Goal: Information Seeking & Learning: Understand process/instructions

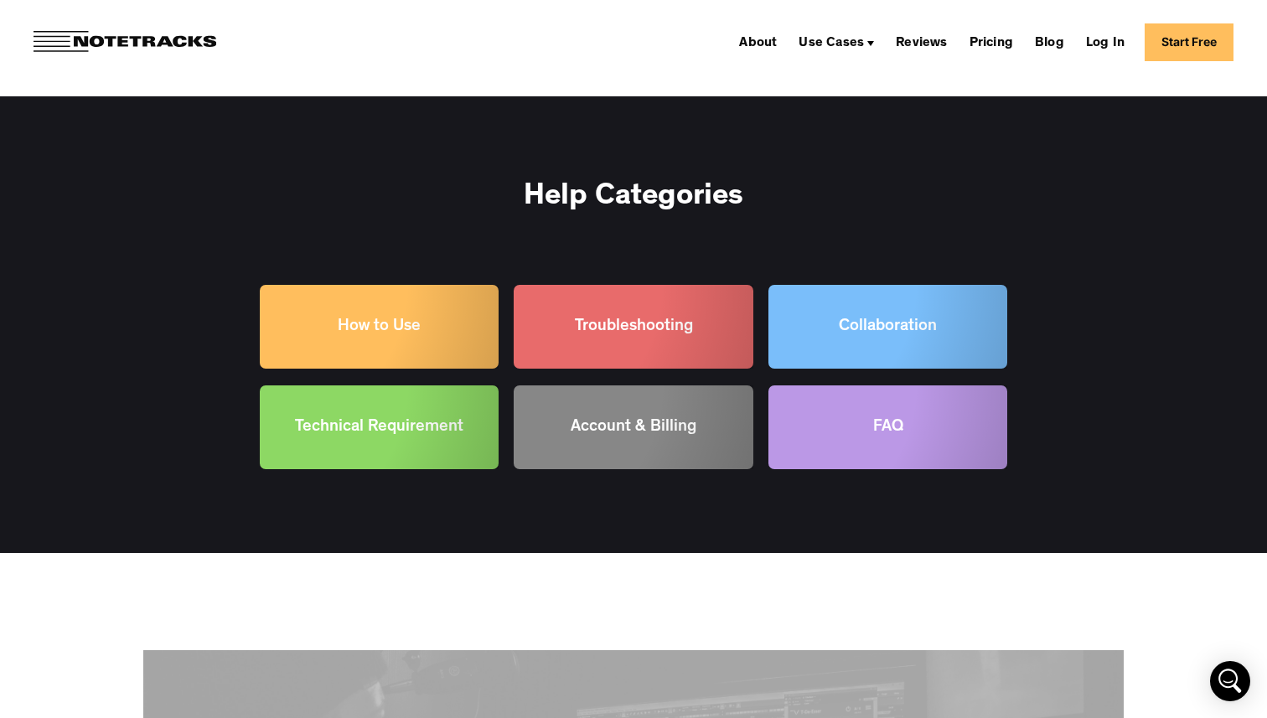
scroll to position [1689, 0]
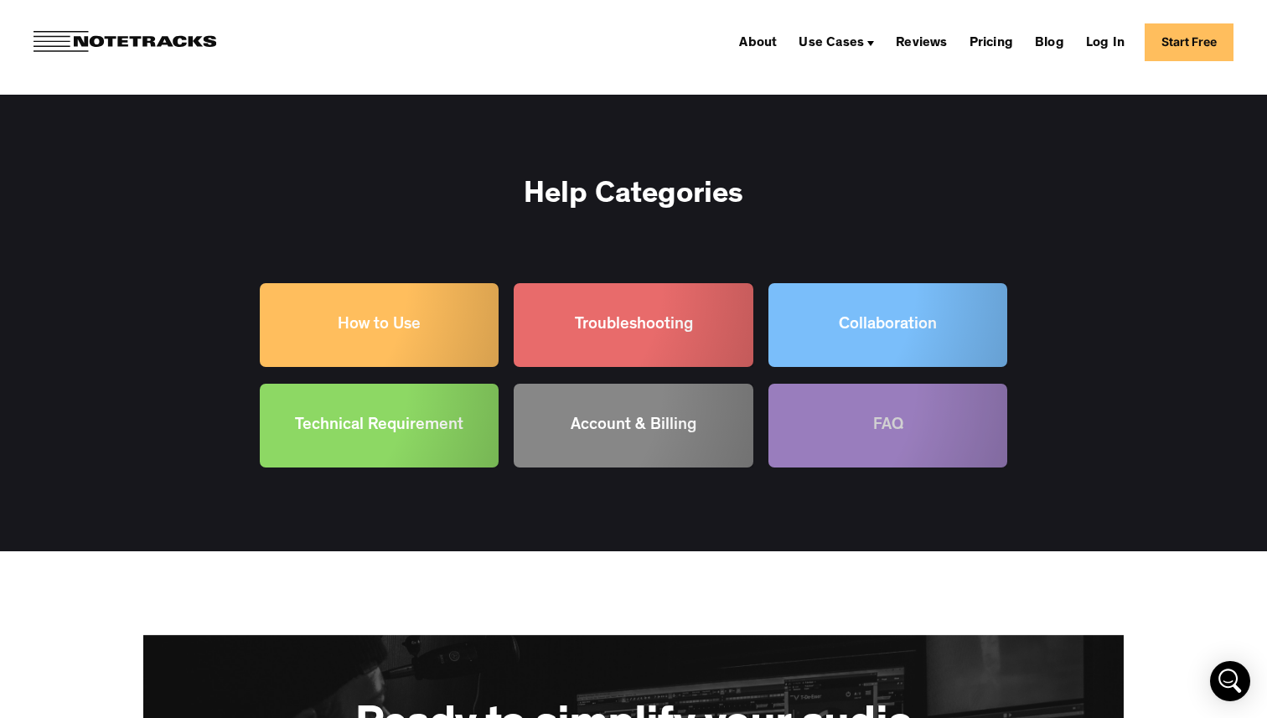
click at [807, 443] on div at bounding box center [887, 426] width 239 height 84
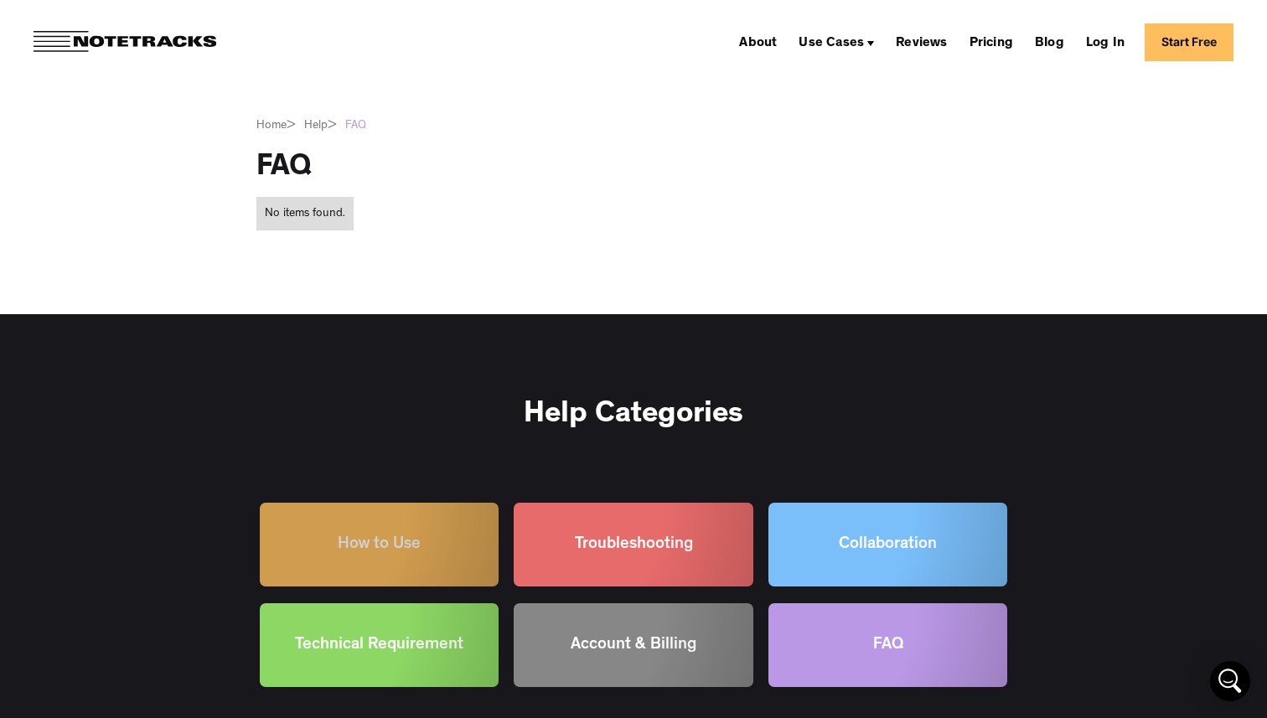
click at [431, 534] on div at bounding box center [379, 545] width 239 height 84
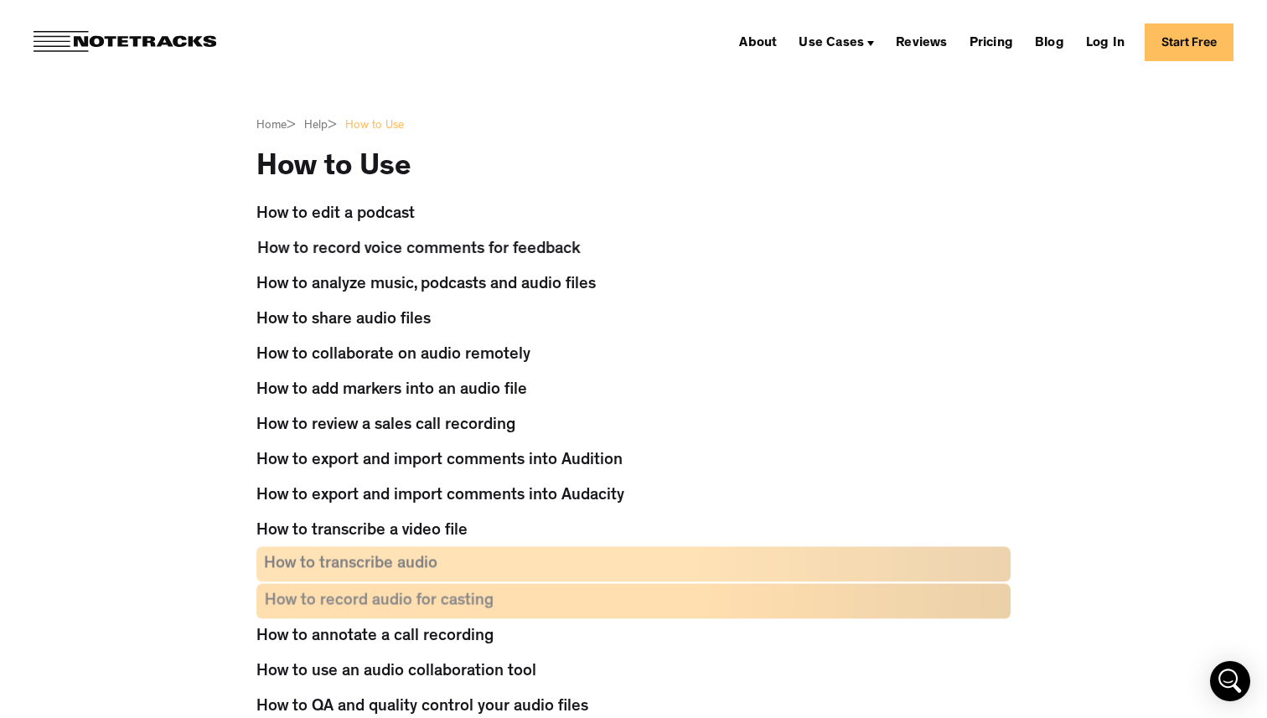
click at [331, 570] on div "How to transcribe audio" at bounding box center [350, 563] width 173 height 35
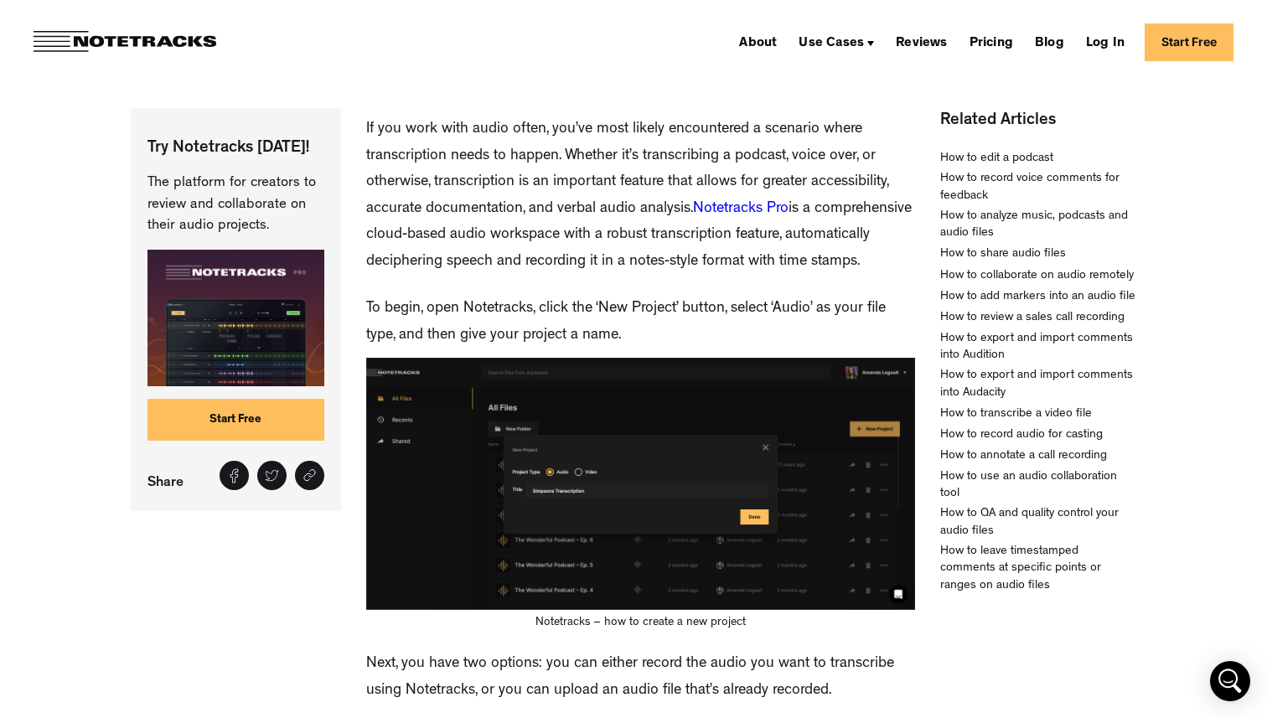
scroll to position [154, 0]
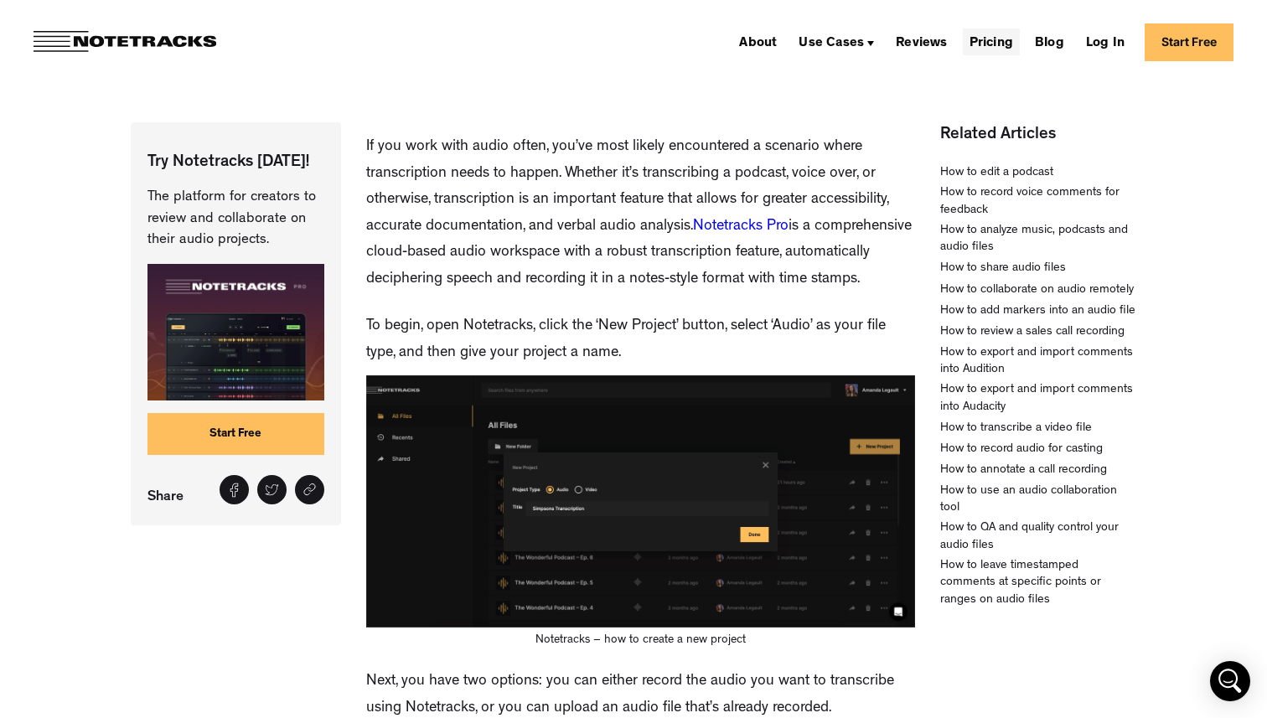
click at [985, 45] on link "Pricing" at bounding box center [990, 41] width 57 height 27
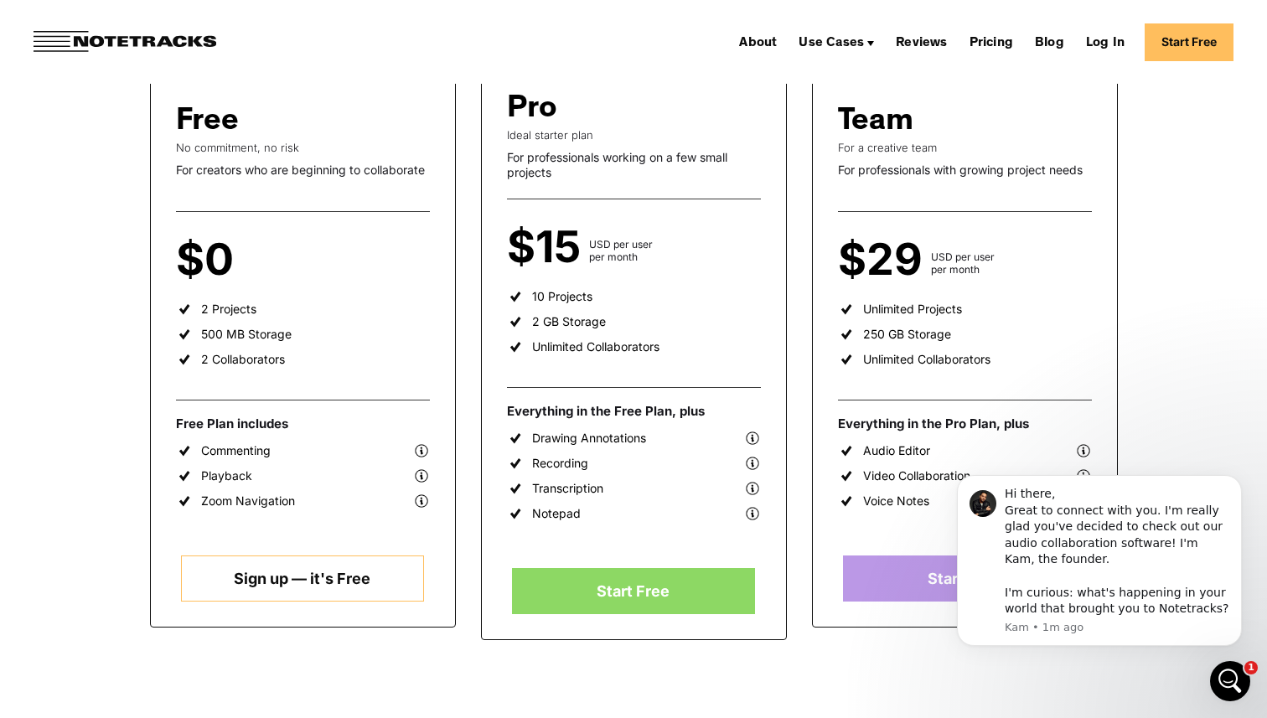
scroll to position [312, 0]
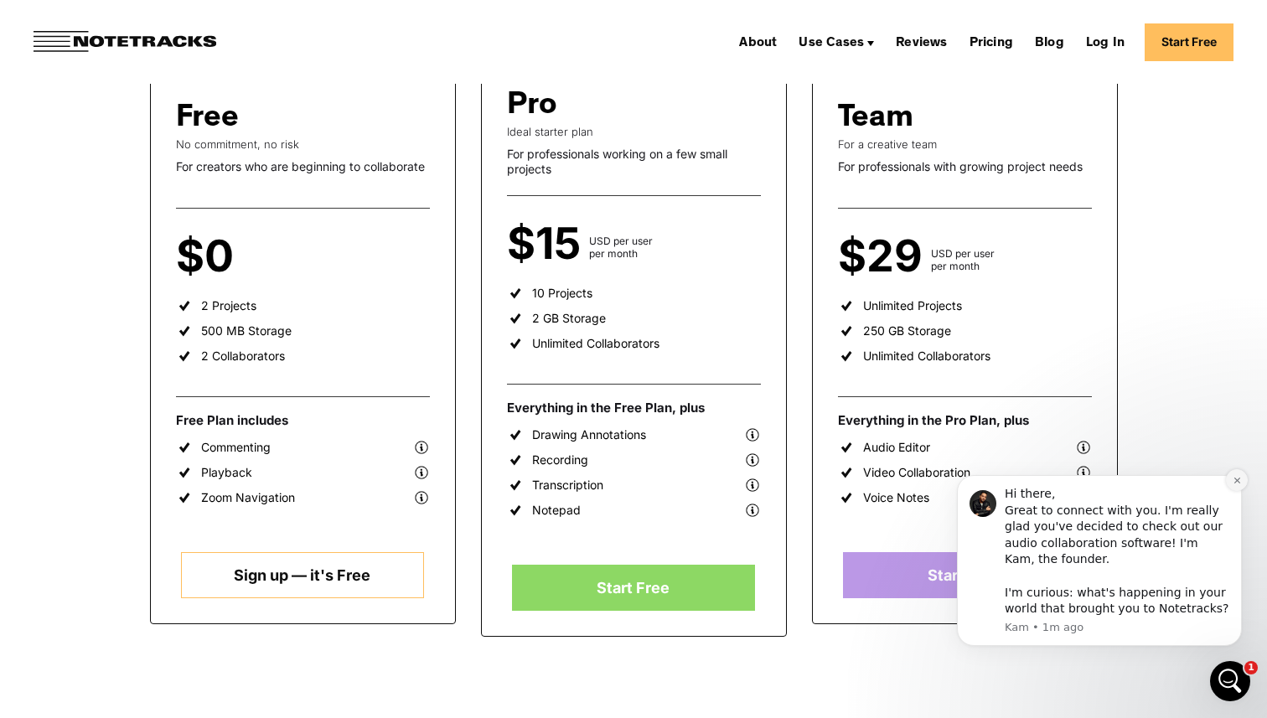
click at [1236, 476] on icon "Dismiss notification" at bounding box center [1236, 480] width 9 height 9
